Goal: Information Seeking & Learning: Understand process/instructions

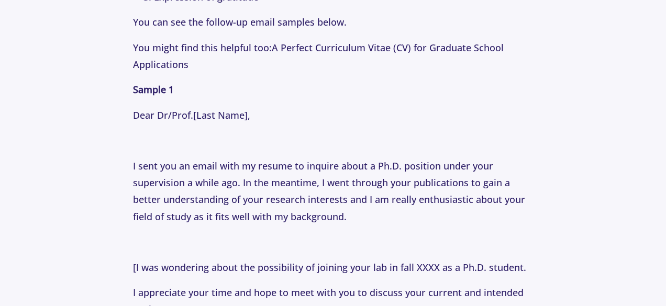
scroll to position [1347, 0]
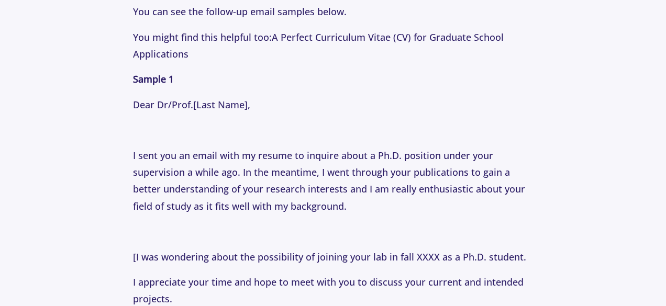
click at [248, 185] on p "I sent you an email with my resume to inquire about a Ph.D. position under your…" at bounding box center [332, 181] width 399 height 68
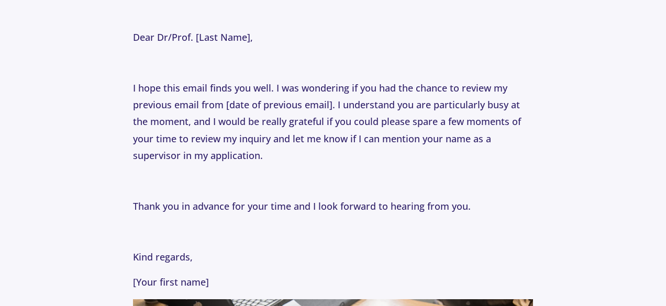
scroll to position [1769, 0]
click at [225, 155] on p "I hope this email finds you well. I was wondering if you had the chance to revi…" at bounding box center [332, 122] width 399 height 85
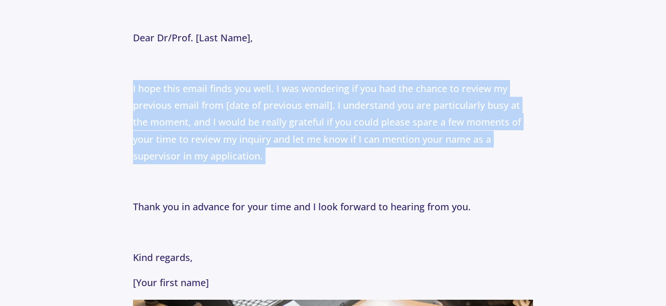
click at [225, 155] on p "I hope this email finds you well. I was wondering if you had the chance to revi…" at bounding box center [332, 122] width 399 height 85
click at [252, 137] on p "I hope this email finds you well. I was wondering if you had the chance to revi…" at bounding box center [332, 122] width 399 height 85
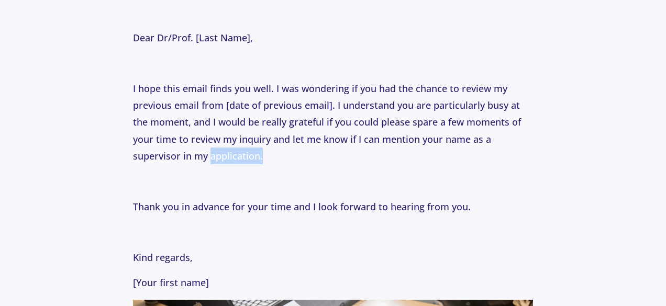
drag, startPoint x: 268, startPoint y: 155, endPoint x: 211, endPoint y: 157, distance: 57.1
click at [211, 157] on p "I hope this email finds you well. I was wondering if you had the chance to revi…" at bounding box center [332, 122] width 399 height 85
click at [246, 159] on p "I hope this email finds you well. I was wondering if you had the chance to revi…" at bounding box center [332, 122] width 399 height 85
click at [247, 159] on p "I hope this email finds you well. I was wondering if you had the chance to revi…" at bounding box center [332, 122] width 399 height 85
click at [245, 146] on p "I hope this email finds you well. I was wondering if you had the chance to revi…" at bounding box center [332, 122] width 399 height 85
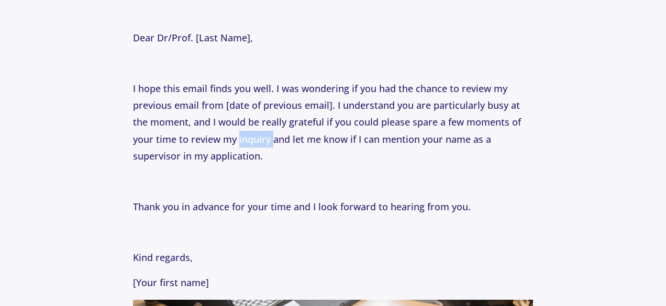
click at [246, 146] on p "I hope this email finds you well. I was wondering if you had the chance to revi…" at bounding box center [332, 122] width 399 height 85
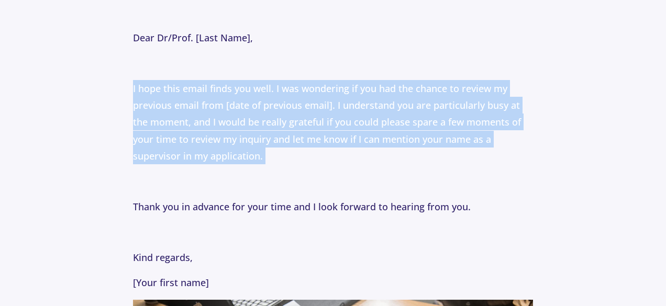
click at [246, 146] on p "I hope this email finds you well. I was wondering if you had the chance to revi…" at bounding box center [332, 122] width 399 height 85
click at [279, 137] on p "I hope this email finds you well. I was wondering if you had the chance to revi…" at bounding box center [332, 122] width 399 height 85
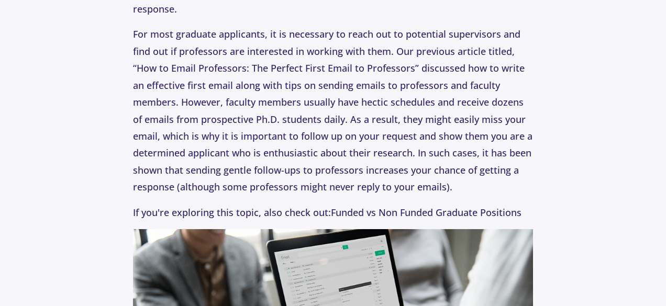
scroll to position [601, 0]
